Goal: Information Seeking & Learning: Learn about a topic

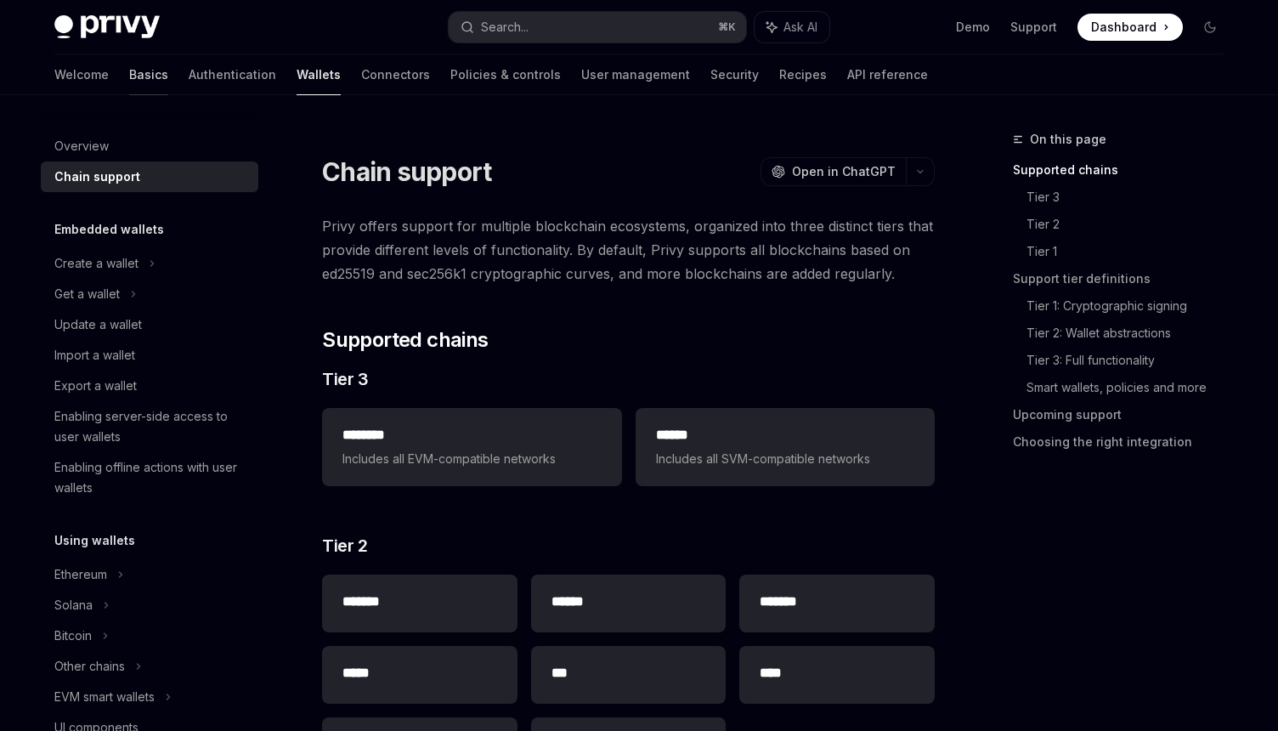
click at [129, 72] on link "Basics" at bounding box center [148, 74] width 39 height 41
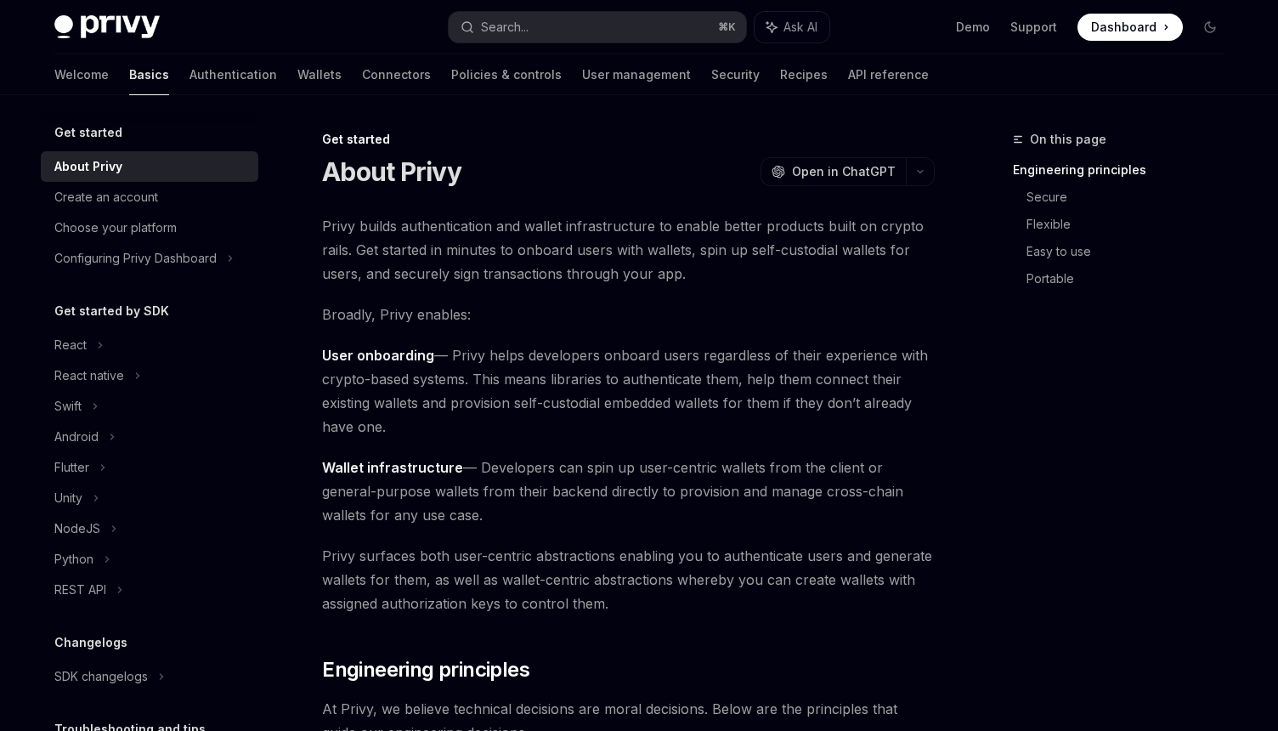
click at [81, 25] on img at bounding box center [106, 27] width 105 height 24
type textarea "*"
